Goal: Task Accomplishment & Management: Manage account settings

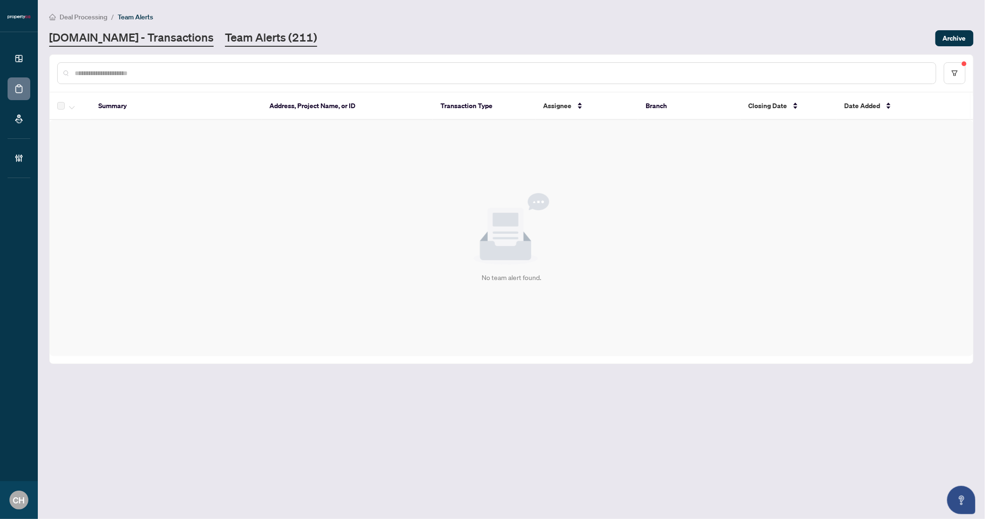
click at [83, 33] on link "[DOMAIN_NAME] - Transactions" at bounding box center [131, 38] width 164 height 17
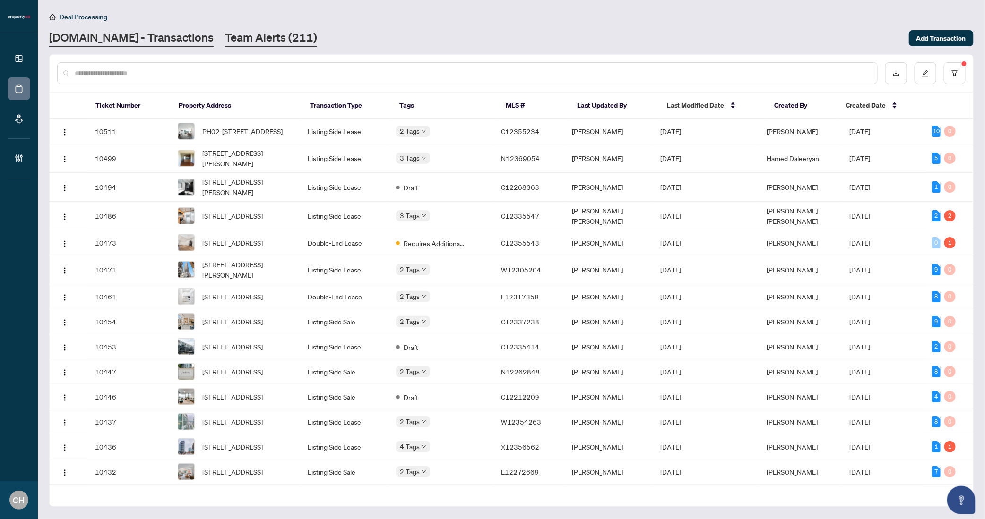
click at [275, 41] on link "Team Alerts (211)" at bounding box center [271, 38] width 92 height 17
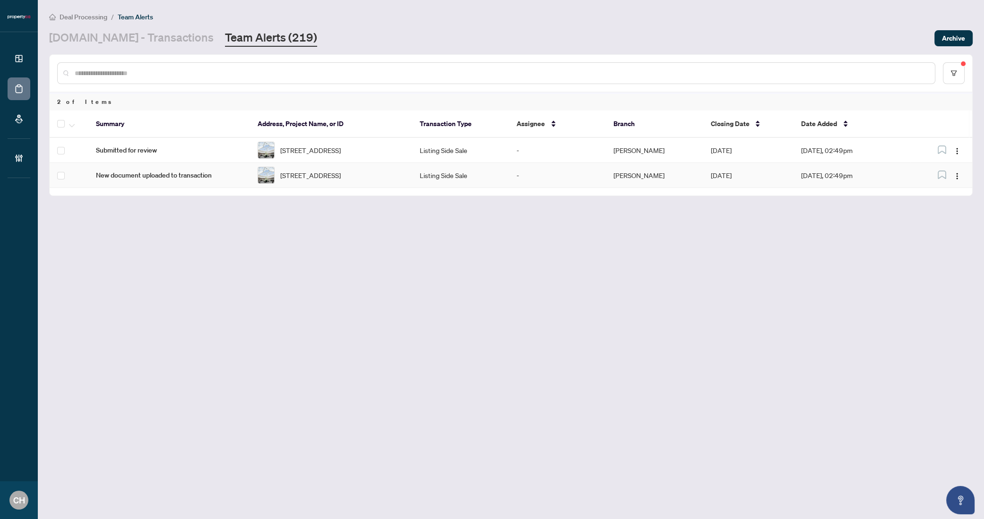
click at [509, 178] on td "-" at bounding box center [557, 175] width 97 height 25
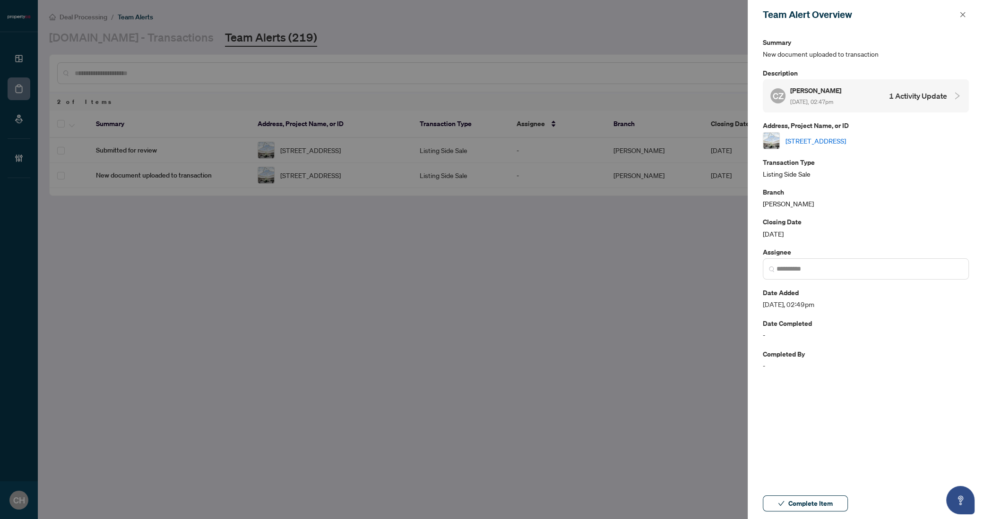
click at [932, 101] on h4 "1 Activity Update" at bounding box center [918, 95] width 58 height 11
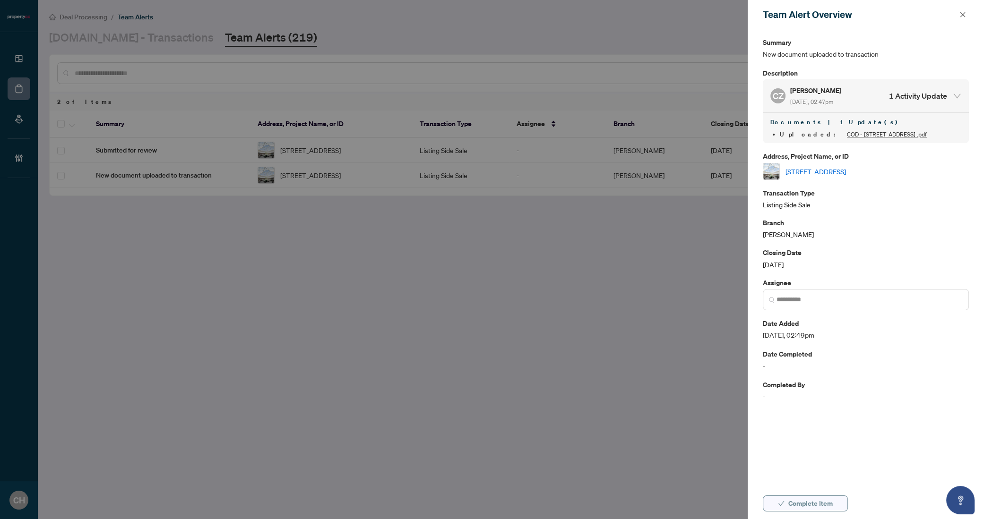
click at [833, 496] on button "Complete Item" at bounding box center [805, 504] width 85 height 16
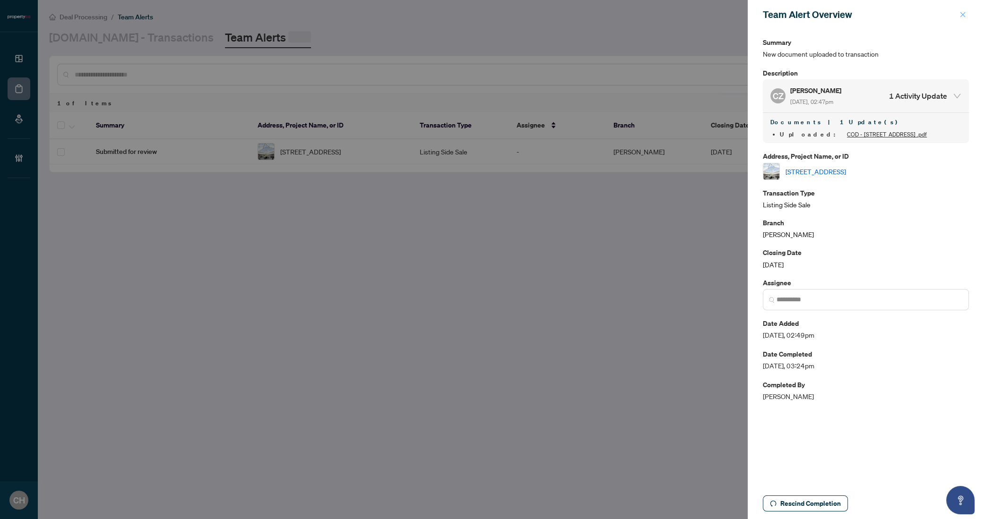
click at [964, 17] on icon "close" at bounding box center [962, 14] width 7 height 7
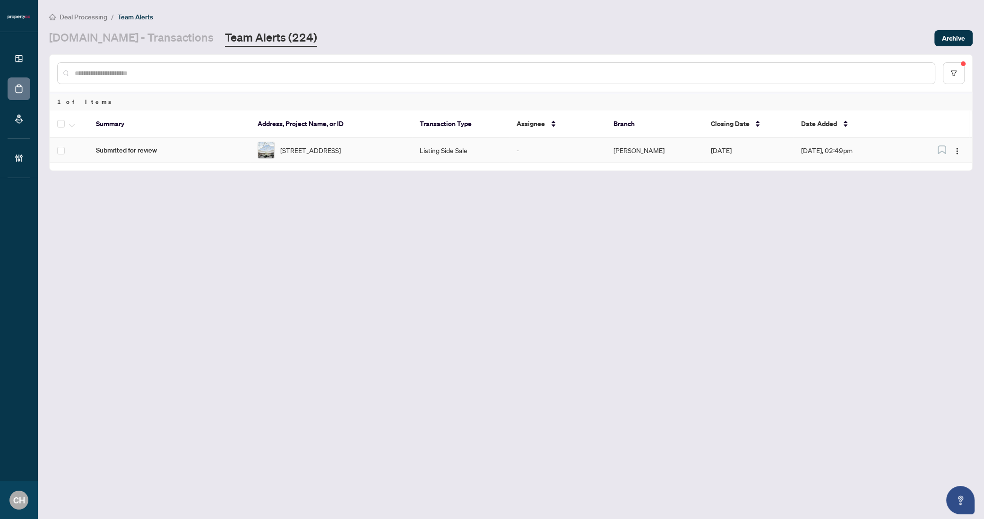
click at [625, 146] on td "Vaughan" at bounding box center [654, 150] width 97 height 25
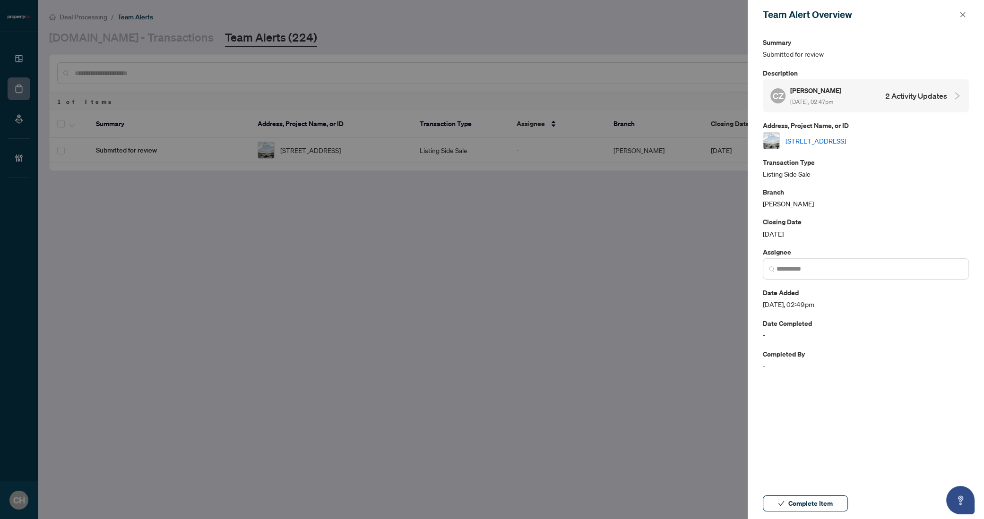
click at [894, 91] on h4 "2 Activity Updates" at bounding box center [916, 95] width 62 height 11
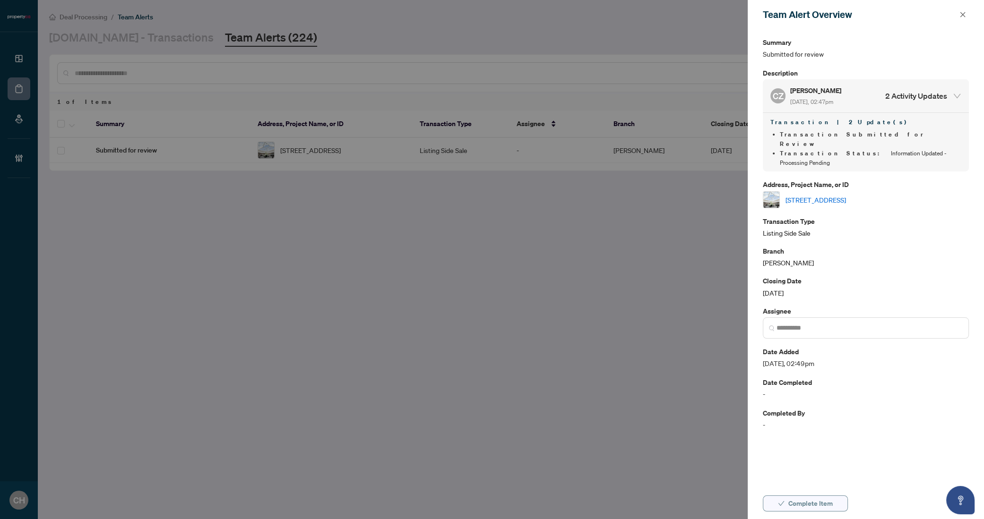
click at [845, 502] on button "Complete Item" at bounding box center [805, 504] width 85 height 16
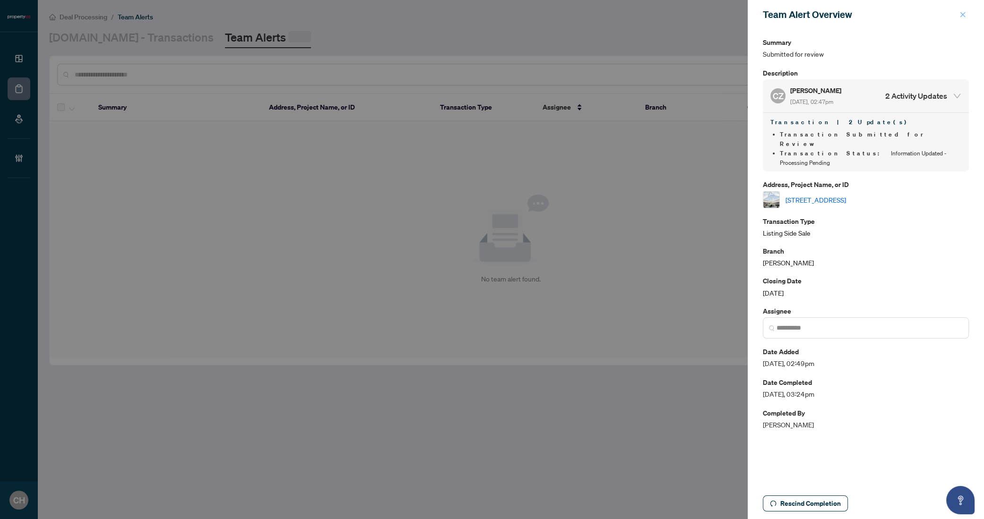
click at [962, 12] on icon "close" at bounding box center [962, 14] width 7 height 7
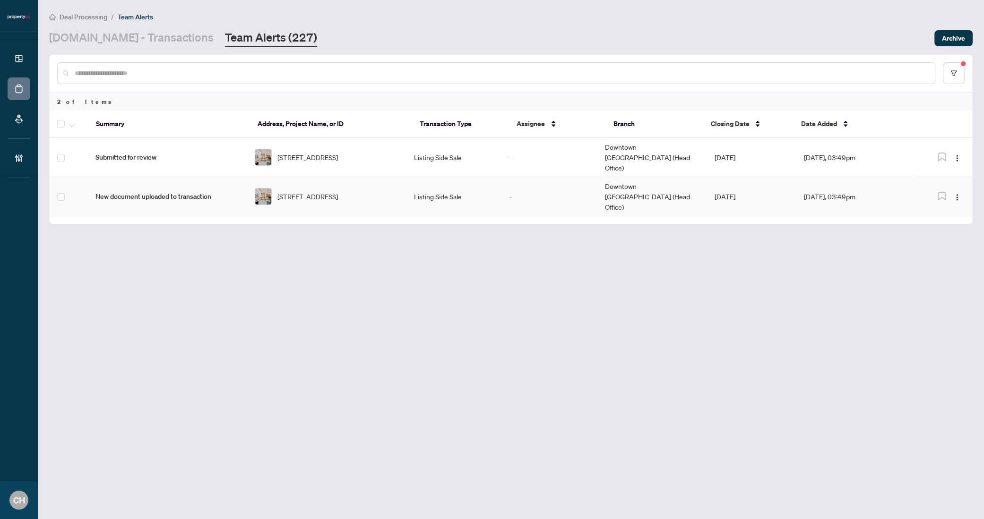
click at [677, 177] on td "Downtown [GEOGRAPHIC_DATA] (Head Office)" at bounding box center [652, 196] width 110 height 39
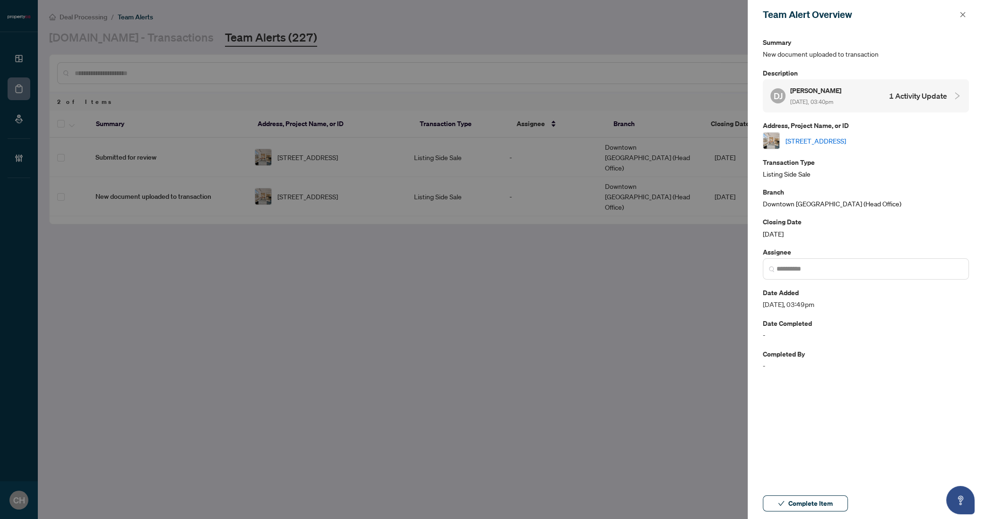
click at [895, 90] on h4 "1 Activity Update" at bounding box center [918, 95] width 58 height 11
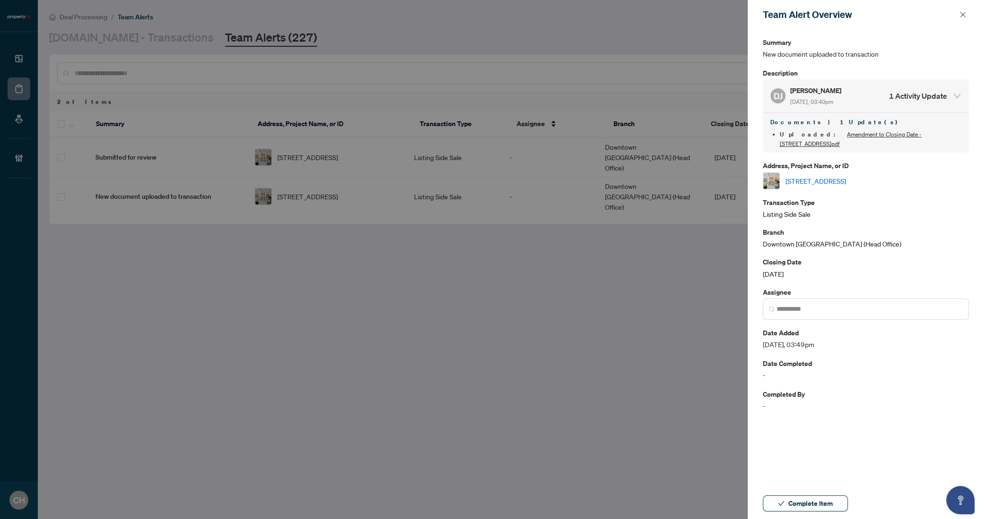
click at [846, 176] on link "[STREET_ADDRESS]" at bounding box center [816, 181] width 60 height 10
click at [834, 503] on button "Complete Item" at bounding box center [805, 504] width 85 height 16
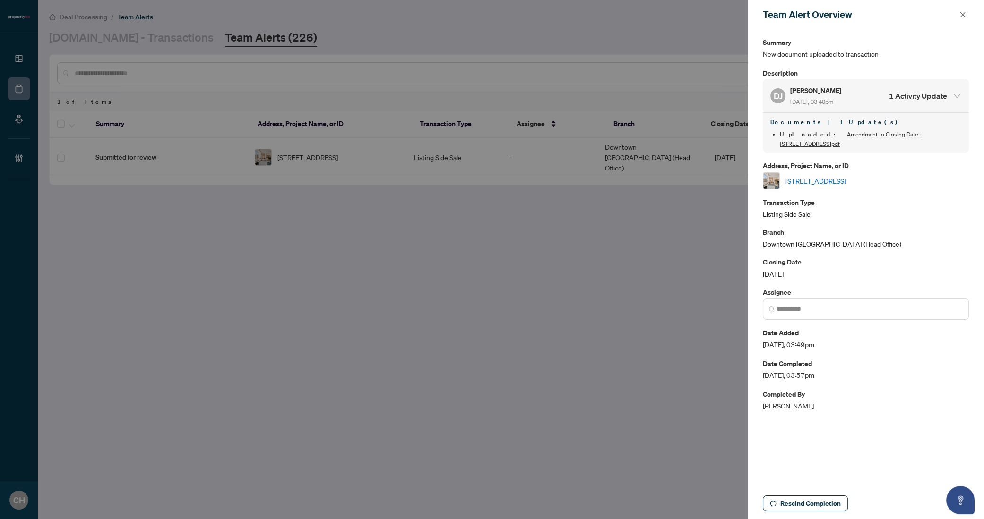
click at [901, 133] on link "Amendment to Closing Date - [STREET_ADDRESS]pdf" at bounding box center [851, 139] width 142 height 17
click at [960, 16] on icon "close" at bounding box center [962, 14] width 7 height 7
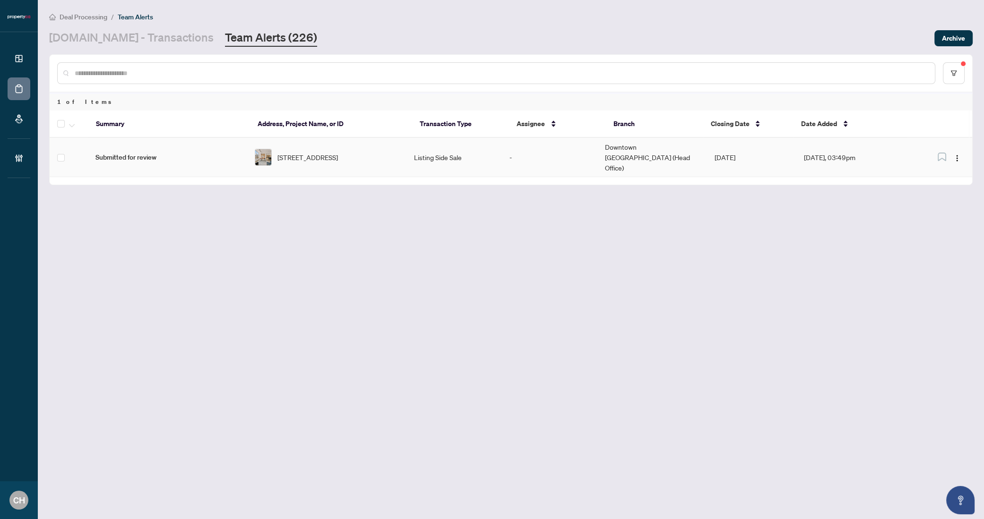
click at [664, 143] on td "Downtown Toronto (Head Office)" at bounding box center [652, 157] width 110 height 39
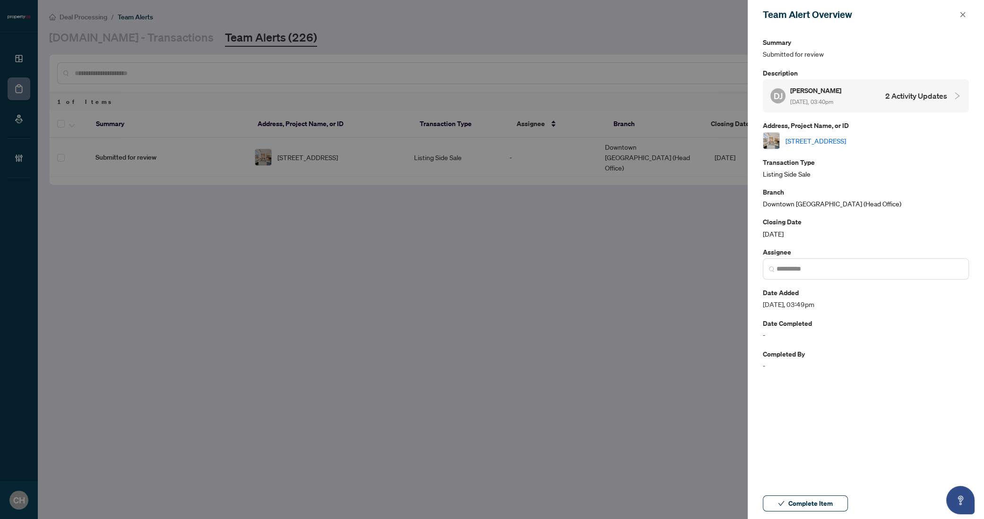
click at [935, 90] on h4 "2 Activity Updates" at bounding box center [916, 95] width 62 height 11
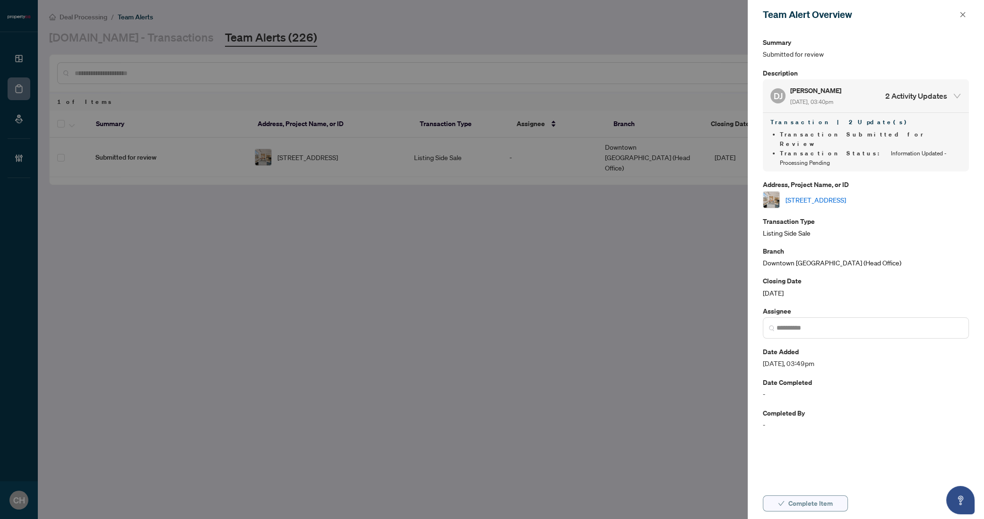
click at [826, 511] on button "Complete Item" at bounding box center [805, 504] width 85 height 16
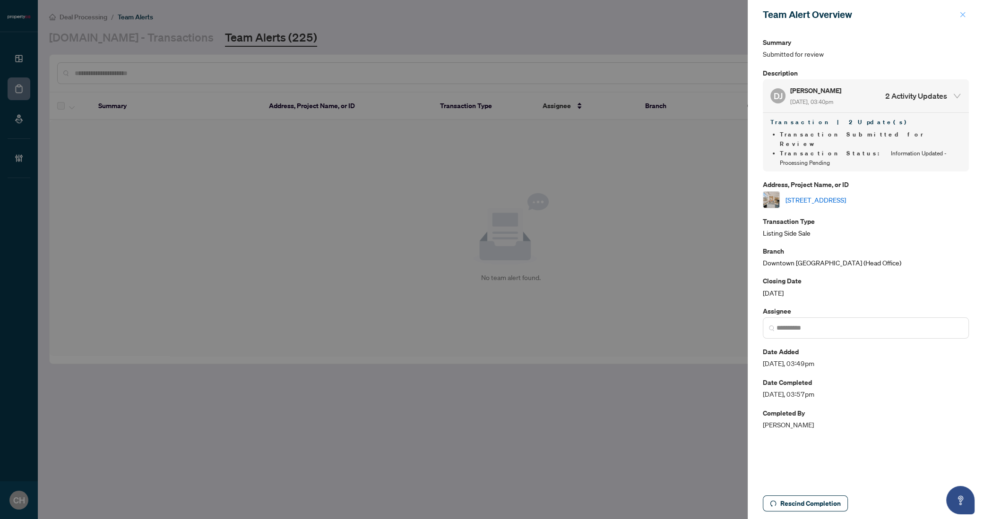
click at [964, 13] on icon "close" at bounding box center [962, 14] width 5 height 5
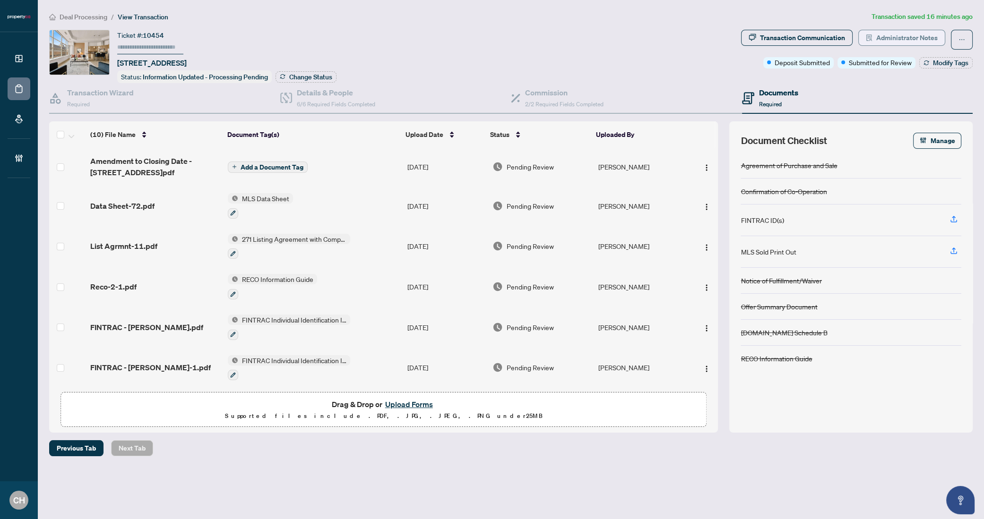
click at [898, 35] on span "Administrator Notes" at bounding box center [906, 37] width 61 height 15
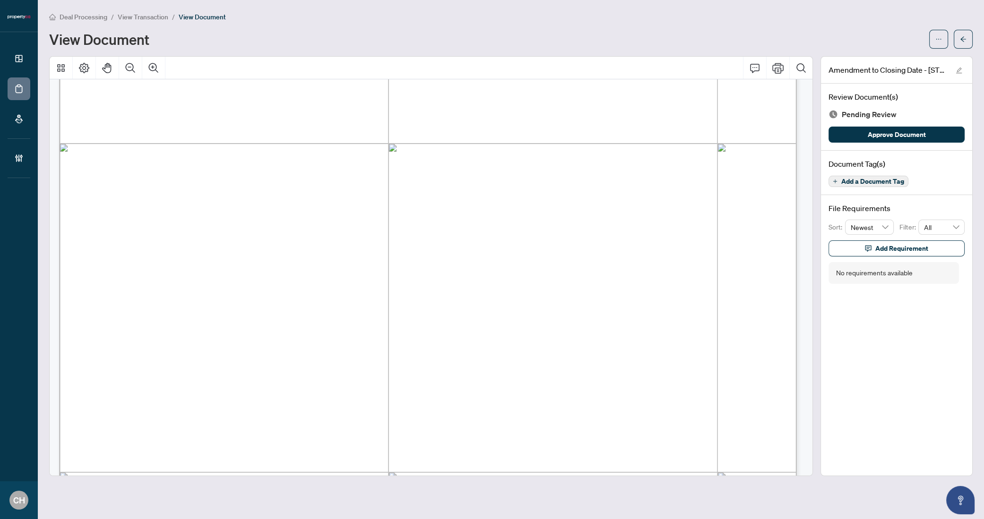
scroll to position [275, 0]
click at [965, 37] on icon "arrow-left" at bounding box center [963, 39] width 7 height 7
